Goal: Navigation & Orientation: Find specific page/section

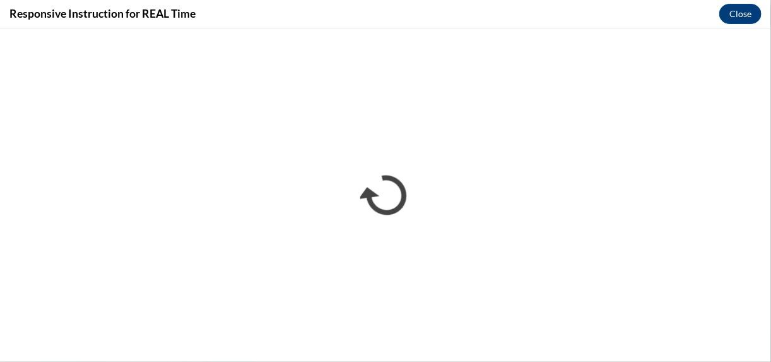
click at [563, 18] on div "Responsive Instruction for REAL Time Close" at bounding box center [385, 14] width 771 height 28
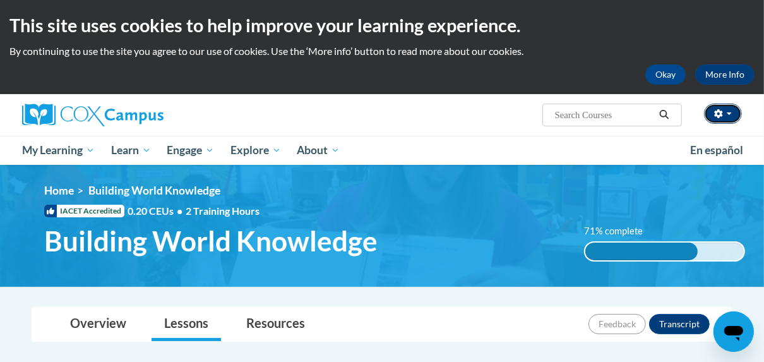
click at [726, 114] on button "button" at bounding box center [723, 113] width 38 height 20
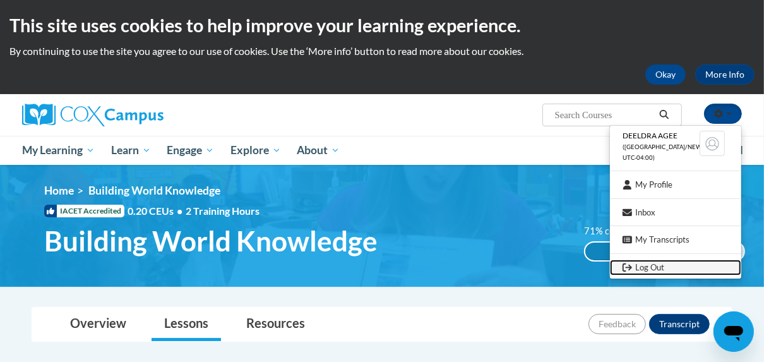
click at [665, 268] on link "Log Out" at bounding box center [675, 267] width 131 height 16
